Goal: Task Accomplishment & Management: Use online tool/utility

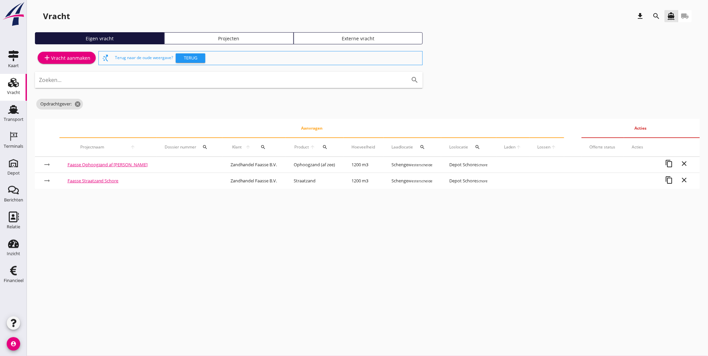
click at [193, 43] on link "Projecten" at bounding box center [228, 38] width 129 height 12
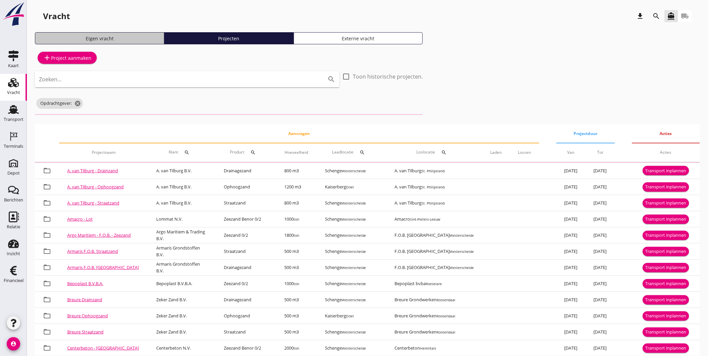
click at [153, 36] on div "Eigen vracht" at bounding box center [99, 38] width 123 height 7
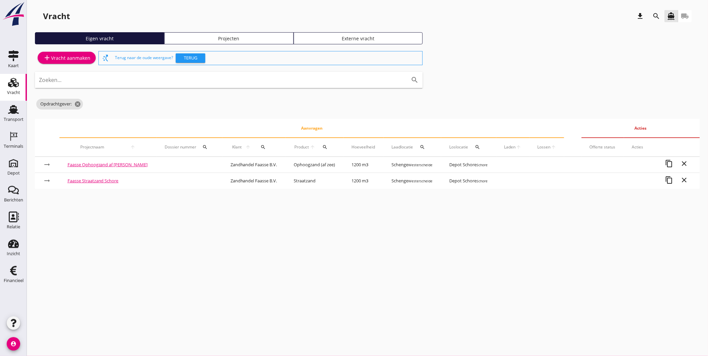
click at [17, 84] on use at bounding box center [13, 82] width 11 height 9
click at [120, 42] on link "Eigen vracht" at bounding box center [99, 38] width 129 height 12
click at [120, 37] on div "Eigen vracht" at bounding box center [99, 38] width 123 height 7
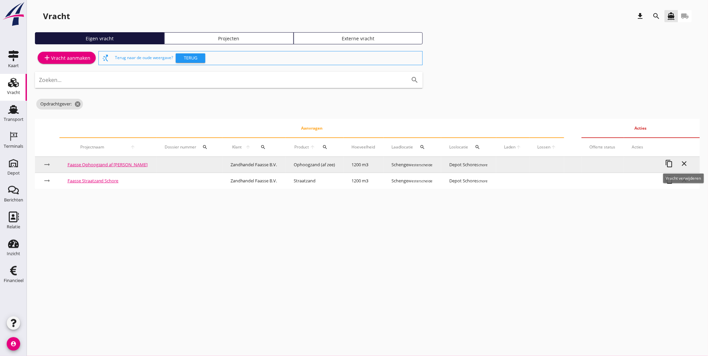
click at [687, 165] on icon "close" at bounding box center [685, 164] width 8 height 8
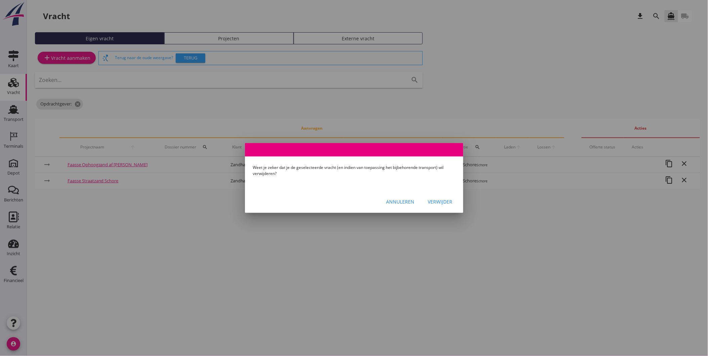
click at [435, 202] on div "Verwijder" at bounding box center [440, 201] width 25 height 7
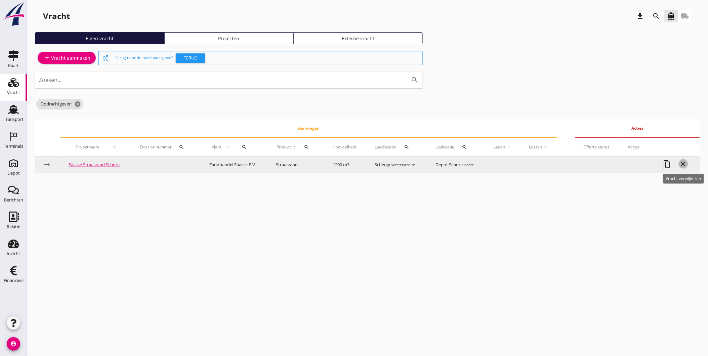
click at [686, 164] on icon "close" at bounding box center [684, 164] width 8 height 8
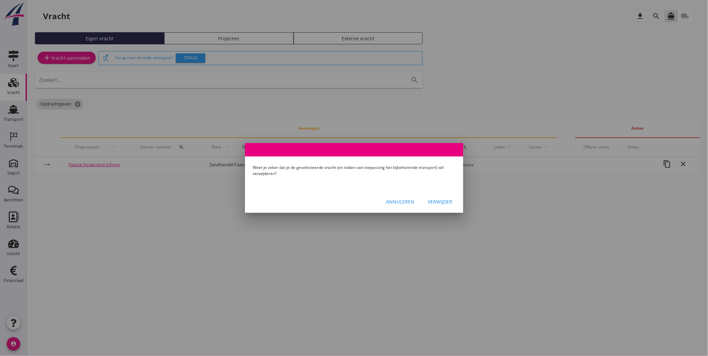
click at [434, 202] on div "Verwijder" at bounding box center [440, 201] width 25 height 7
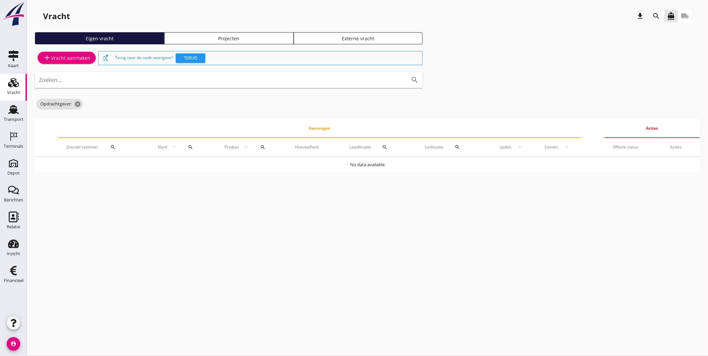
drag, startPoint x: 12, startPoint y: 89, endPoint x: 9, endPoint y: 91, distance: 3.6
click at [12, 89] on div "Vracht" at bounding box center [13, 92] width 13 height 9
click at [18, 110] on icon "Transport" at bounding box center [13, 109] width 11 height 11
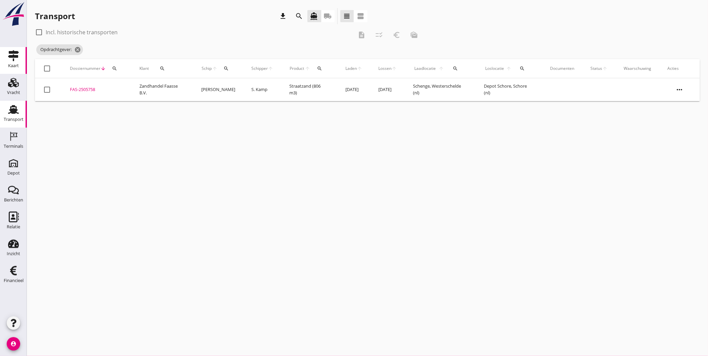
click at [18, 69] on div "Kaart" at bounding box center [13, 65] width 11 height 9
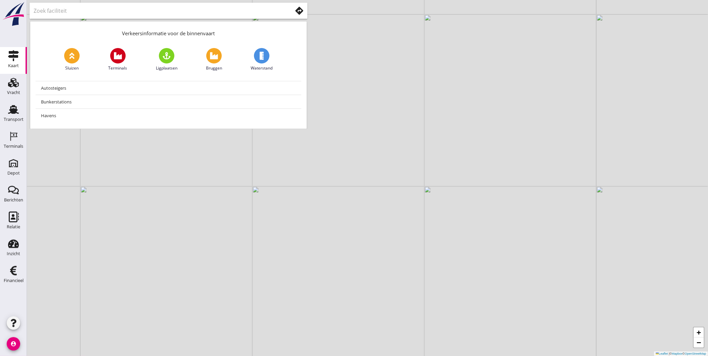
drag, startPoint x: 412, startPoint y: 292, endPoint x: 414, endPoint y: 268, distance: 23.6
click at [415, 269] on div "+ − Leaflet | © Mapbox © OpenStreetMap" at bounding box center [367, 178] width 681 height 356
drag, startPoint x: 251, startPoint y: 245, endPoint x: 516, endPoint y: 259, distance: 264.6
click at [516, 259] on div "+ − Leaflet | © Mapbox © OpenStreetMap" at bounding box center [367, 178] width 681 height 356
drag, startPoint x: 513, startPoint y: 251, endPoint x: 444, endPoint y: 206, distance: 82.5
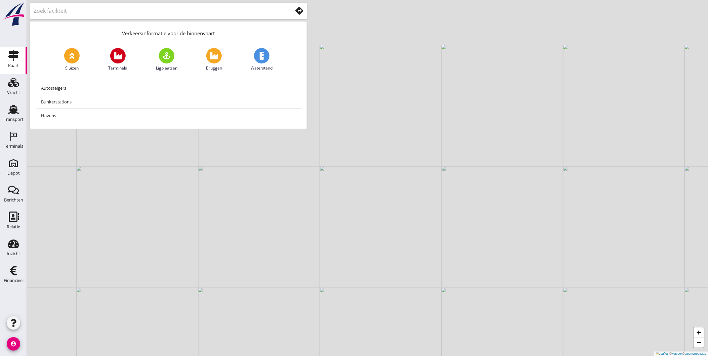
click at [444, 206] on div "+ − Leaflet | © Mapbox © OpenStreetMap" at bounding box center [367, 178] width 681 height 356
drag, startPoint x: 377, startPoint y: 251, endPoint x: 309, endPoint y: 260, distance: 68.7
click at [309, 260] on div "+ − Leaflet | © Mapbox © OpenStreetMap" at bounding box center [367, 178] width 681 height 356
drag, startPoint x: 650, startPoint y: 190, endPoint x: 634, endPoint y: 292, distance: 102.7
click at [639, 303] on div "+ − Leaflet | © Mapbox © OpenStreetMap" at bounding box center [367, 178] width 681 height 356
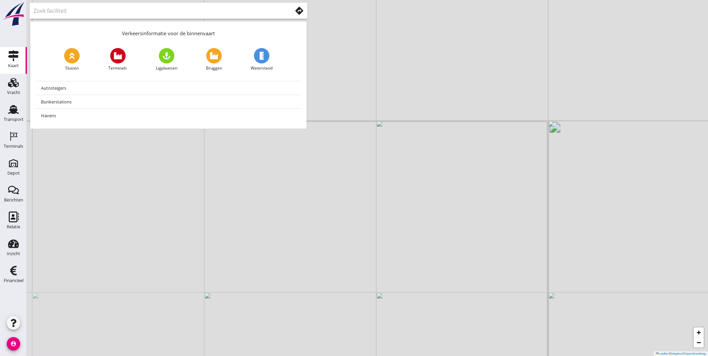
drag, startPoint x: 529, startPoint y: 271, endPoint x: 449, endPoint y: 313, distance: 91.1
click at [450, 314] on div "+ − Leaflet | © Mapbox © OpenStreetMap" at bounding box center [367, 178] width 681 height 356
drag, startPoint x: 594, startPoint y: 171, endPoint x: 436, endPoint y: 363, distance: 249.1
click at [436, 356] on html "No data available De gegevens worden opgehaald. Depot Depot Berichten Berichten…" at bounding box center [354, 178] width 708 height 356
drag, startPoint x: 472, startPoint y: 331, endPoint x: 438, endPoint y: 351, distance: 39.4
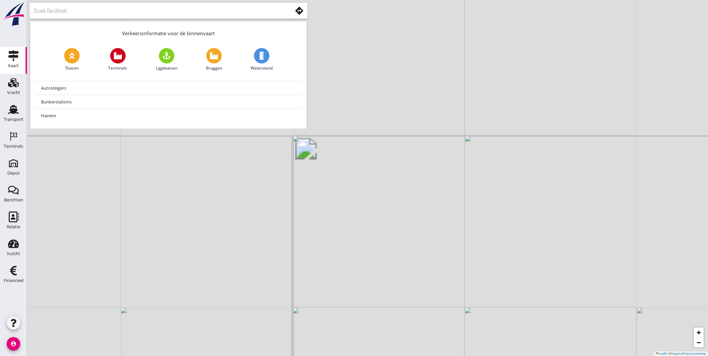
click at [438, 356] on html "No data available De gegevens worden opgehaald. Depot Depot Berichten Berichten…" at bounding box center [354, 178] width 708 height 356
click at [448, 120] on div "+ − Leaflet | © Mapbox © OpenStreetMap" at bounding box center [367, 178] width 681 height 356
click at [447, 119] on div "+ − Leaflet | © Mapbox © OpenStreetMap" at bounding box center [367, 178] width 681 height 356
drag, startPoint x: 462, startPoint y: 132, endPoint x: 478, endPoint y: 198, distance: 67.5
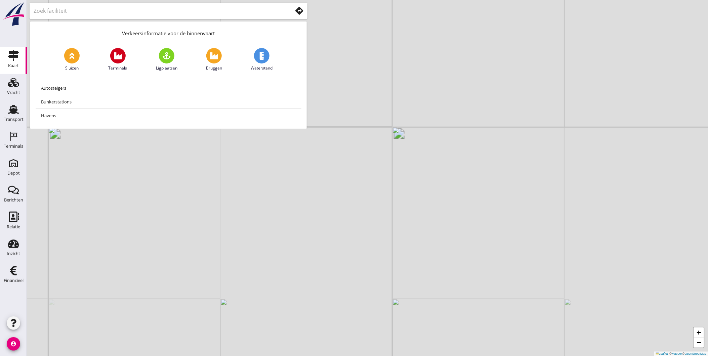
click at [478, 198] on div "+ − Leaflet | © Mapbox © OpenStreetMap" at bounding box center [367, 178] width 681 height 356
drag, startPoint x: 402, startPoint y: 231, endPoint x: 291, endPoint y: 194, distance: 116.5
click at [291, 196] on div "+ − Leaflet | © Mapbox © OpenStreetMap" at bounding box center [367, 178] width 681 height 356
drag, startPoint x: 580, startPoint y: 230, endPoint x: 533, endPoint y: 223, distance: 47.6
click at [533, 223] on div "+ − Leaflet | © Mapbox © OpenStreetMap" at bounding box center [367, 178] width 681 height 356
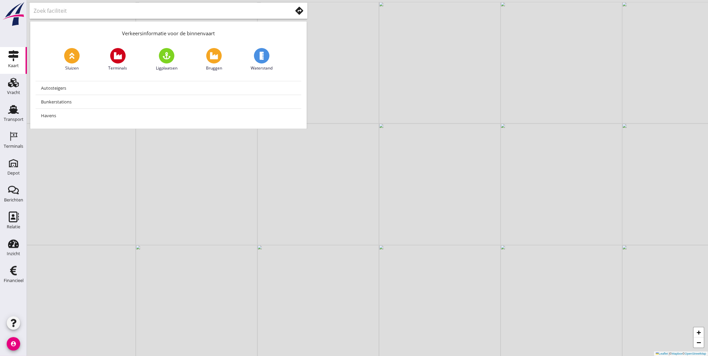
drag, startPoint x: 526, startPoint y: 167, endPoint x: 496, endPoint y: 257, distance: 94.9
click at [496, 257] on div "+ − Leaflet | © Mapbox © OpenStreetMap" at bounding box center [367, 178] width 681 height 356
drag, startPoint x: 542, startPoint y: 197, endPoint x: 527, endPoint y: 211, distance: 20.4
click at [527, 211] on div "+ − Leaflet | © Mapbox © OpenStreetMap" at bounding box center [367, 178] width 681 height 356
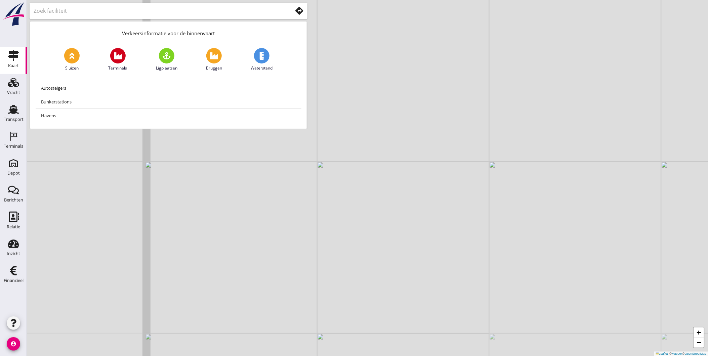
drag, startPoint x: 591, startPoint y: 136, endPoint x: 566, endPoint y: 221, distance: 88.0
click at [566, 221] on div "+ − Leaflet | © Mapbox © OpenStreetMap" at bounding box center [367, 178] width 681 height 356
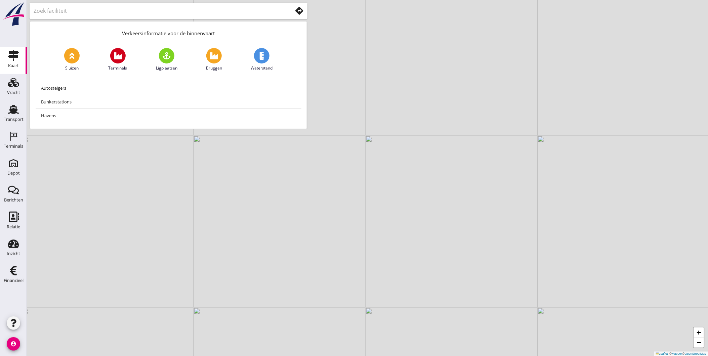
drag, startPoint x: 549, startPoint y: 198, endPoint x: 457, endPoint y: 192, distance: 92.9
click at [457, 192] on div "+ − Leaflet | © Mapbox © OpenStreetMap" at bounding box center [367, 178] width 681 height 356
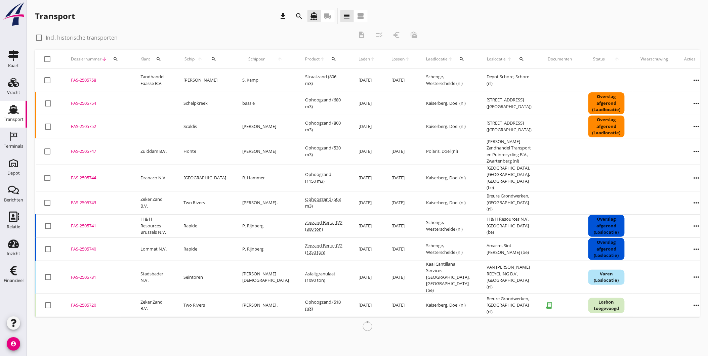
click at [298, 17] on icon "search" at bounding box center [300, 16] width 8 height 8
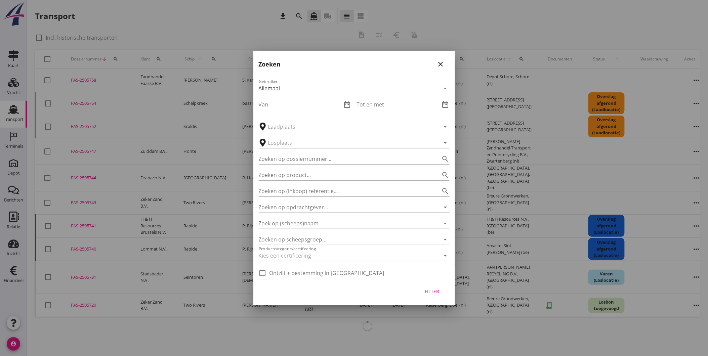
click at [444, 63] on icon "close" at bounding box center [441, 64] width 8 height 8
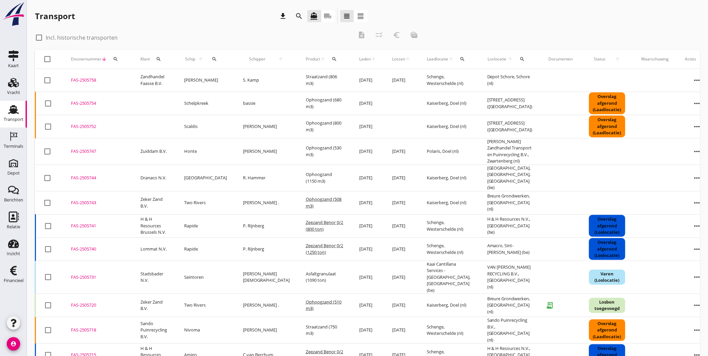
click at [115, 58] on icon "search" at bounding box center [115, 58] width 5 height 5
click at [160, 80] on input "Zoeken op dossiernummer..." at bounding box center [147, 78] width 70 height 11
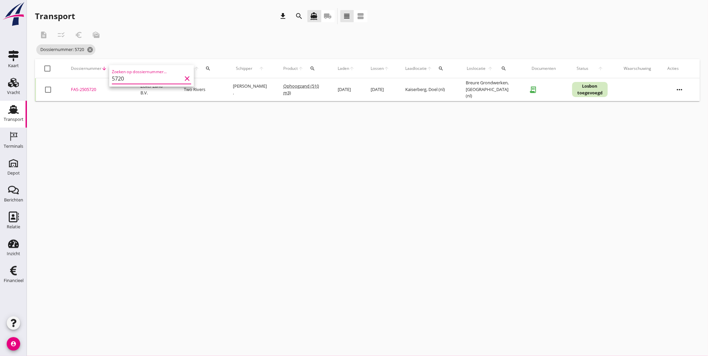
type input "5720"
click at [94, 89] on div "FAS-2505720" at bounding box center [97, 89] width 53 height 7
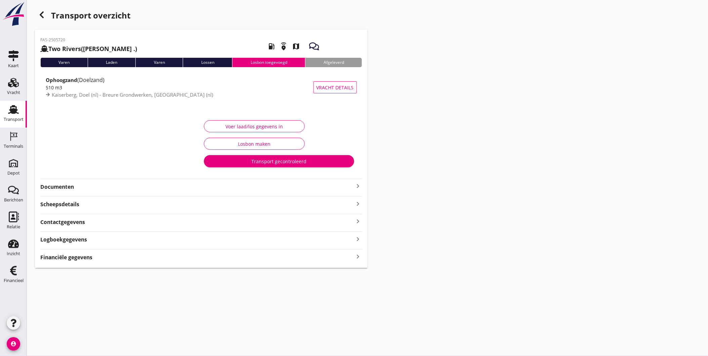
click at [102, 189] on strong "Documenten" at bounding box center [197, 187] width 314 height 8
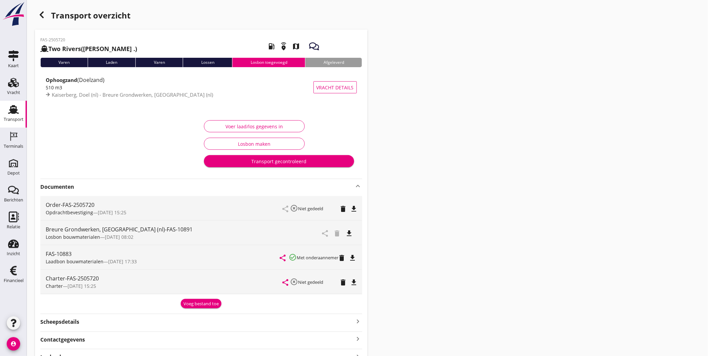
click at [349, 234] on icon "file_download" at bounding box center [350, 234] width 8 height 8
click at [40, 13] on icon "button" at bounding box center [42, 15] width 8 height 8
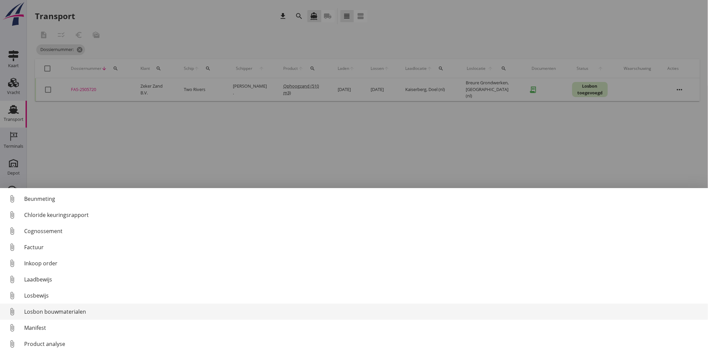
click at [55, 313] on div "Losbon bouwmaterialen" at bounding box center [363, 312] width 679 height 8
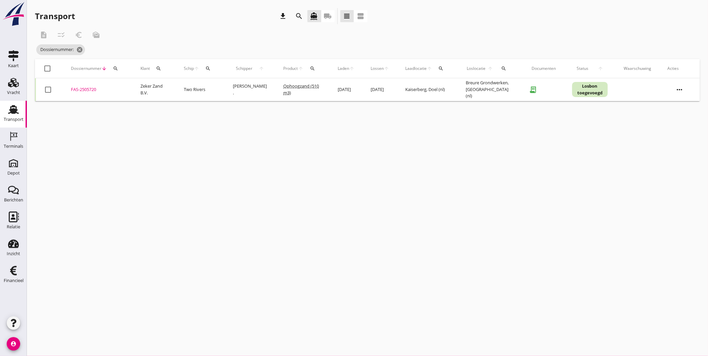
click at [89, 89] on div "FAS-2505720" at bounding box center [97, 89] width 53 height 7
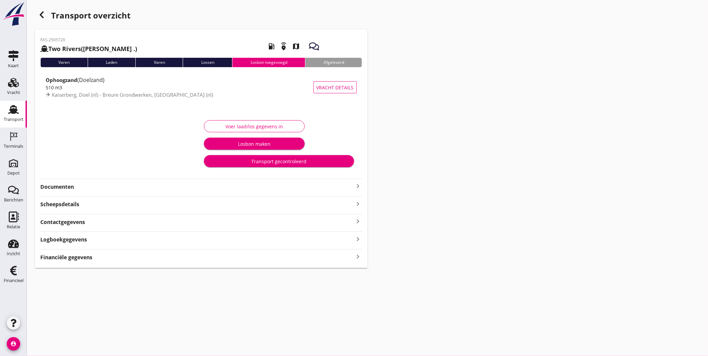
click at [96, 189] on strong "Documenten" at bounding box center [197, 187] width 314 height 8
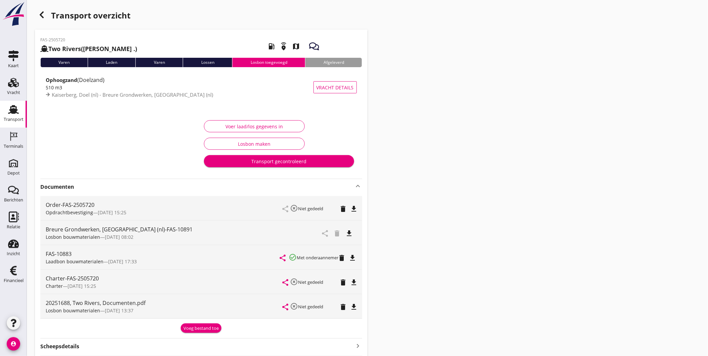
click at [66, 59] on div "Varen" at bounding box center [63, 62] width 47 height 9
click at [253, 129] on div "Voer laad/los gegevens in" at bounding box center [254, 126] width 89 height 7
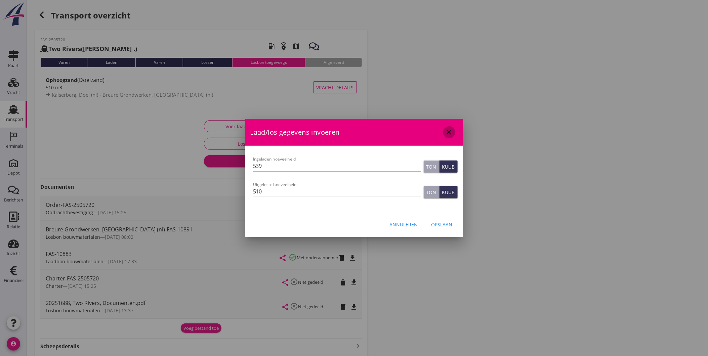
click at [455, 132] on div "close" at bounding box center [449, 132] width 12 height 8
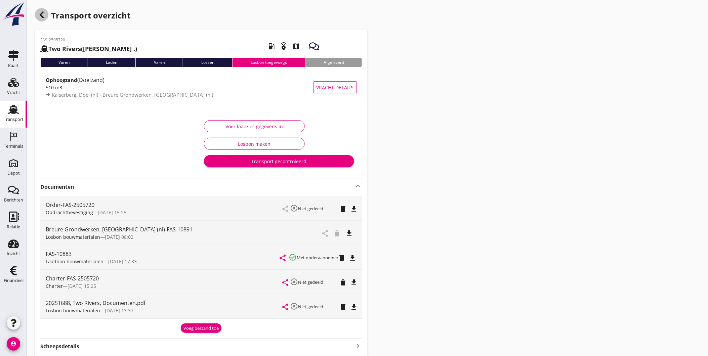
click at [47, 18] on div "button" at bounding box center [41, 14] width 13 height 13
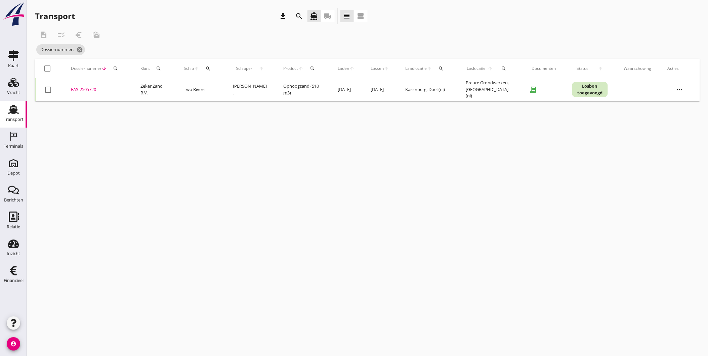
click at [83, 91] on div "FAS-2505720" at bounding box center [97, 89] width 53 height 7
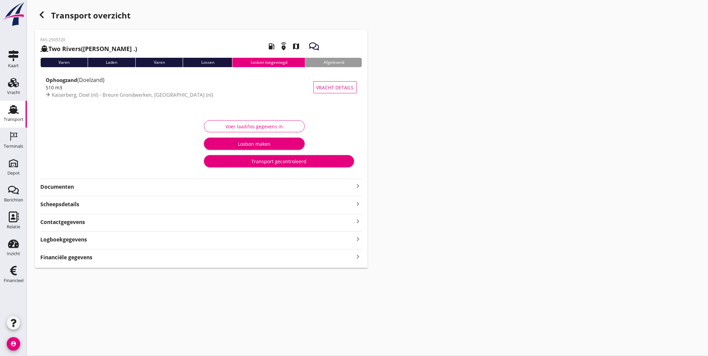
click at [74, 239] on strong "Logboekgegevens" at bounding box center [63, 240] width 47 height 8
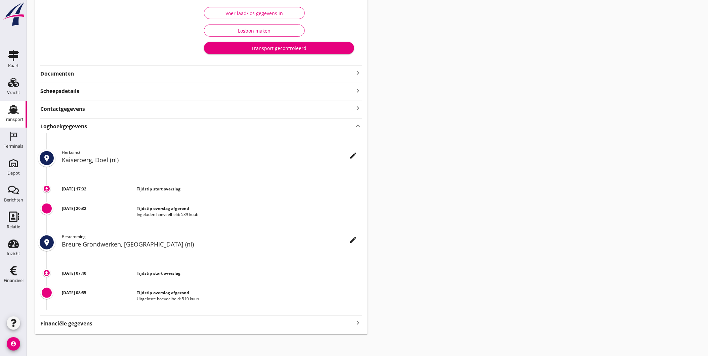
scroll to position [116, 0]
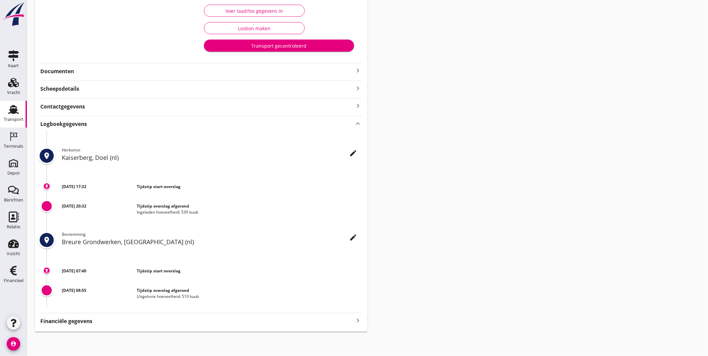
click at [17, 115] on div "Transport" at bounding box center [14, 119] width 20 height 9
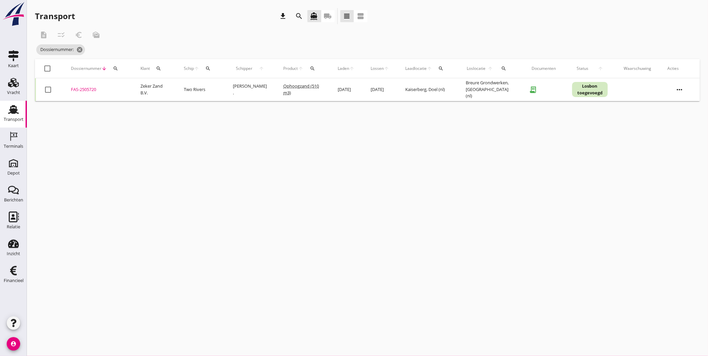
click at [81, 89] on div "FAS-2505720" at bounding box center [97, 89] width 53 height 7
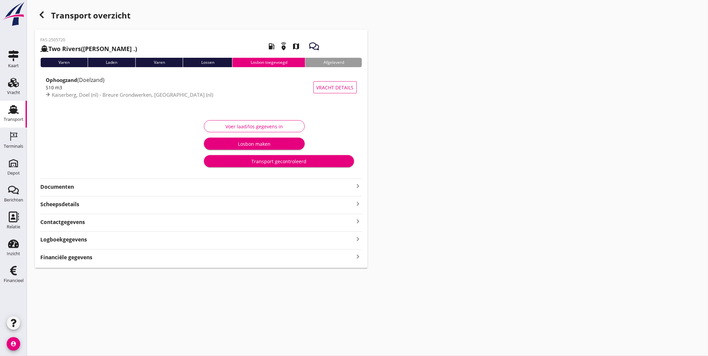
type input "539"
click at [262, 124] on div "Voer laad/los gegevens in" at bounding box center [254, 126] width 89 height 7
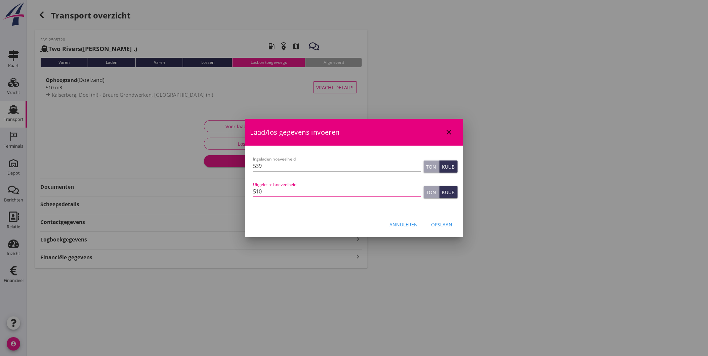
click at [294, 191] on input "510" at bounding box center [337, 191] width 168 height 11
type input "510"
click at [442, 225] on div "Opslaan" at bounding box center [442, 224] width 21 height 7
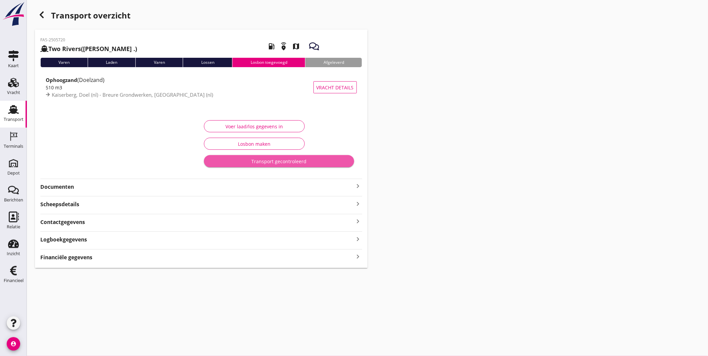
click at [308, 161] on div "Transport gecontroleerd" at bounding box center [279, 161] width 140 height 7
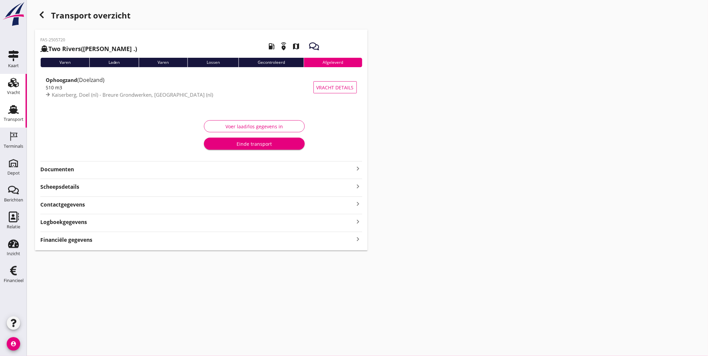
click at [12, 82] on use at bounding box center [13, 82] width 11 height 9
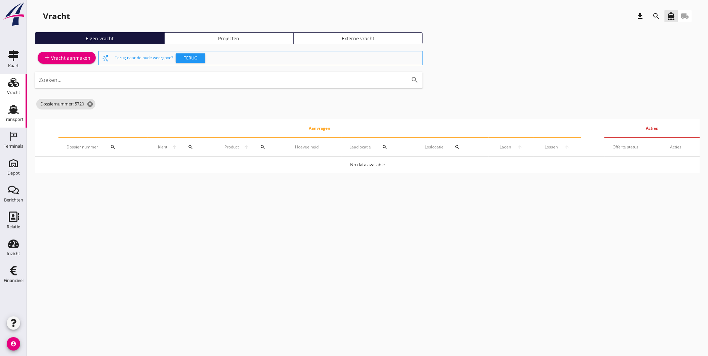
click at [7, 109] on div "Transport" at bounding box center [13, 109] width 16 height 11
